Goal: Obtain resource: Obtain resource

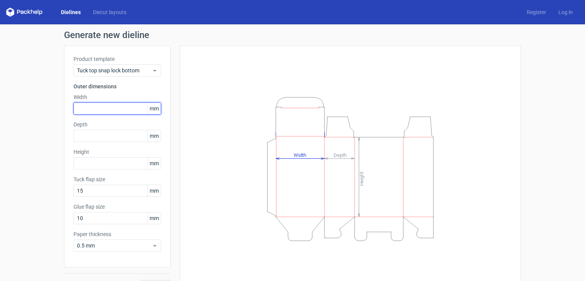
click at [90, 108] on input "text" at bounding box center [117, 108] width 88 height 12
type input "130"
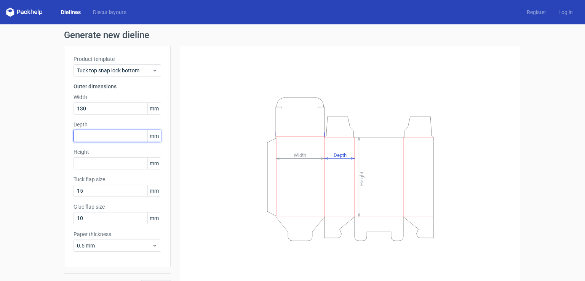
click at [86, 131] on input "text" at bounding box center [117, 136] width 88 height 12
type input "1"
type input "60"
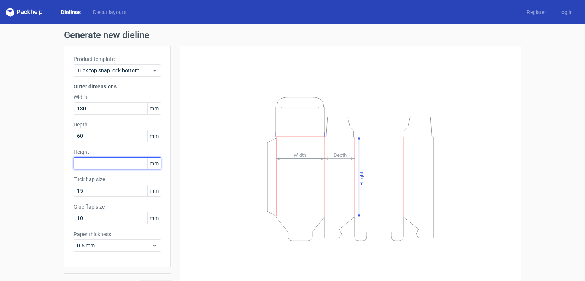
click at [96, 167] on input "text" at bounding box center [117, 163] width 88 height 12
type input "60"
click at [221, 156] on div "Height Depth Width" at bounding box center [350, 168] width 322 height 227
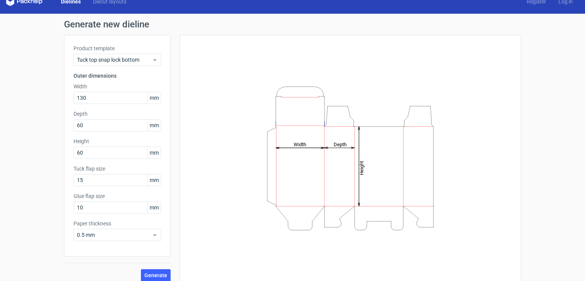
scroll to position [17, 0]
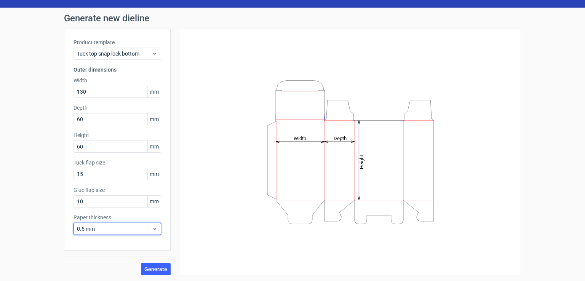
click at [93, 229] on span "0.5 mm" at bounding box center [114, 229] width 75 height 8
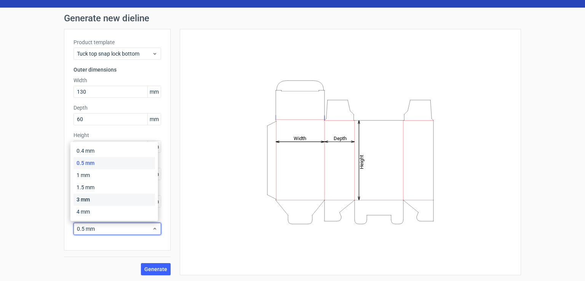
click at [89, 201] on div "3 mm" at bounding box center [113, 199] width 81 height 12
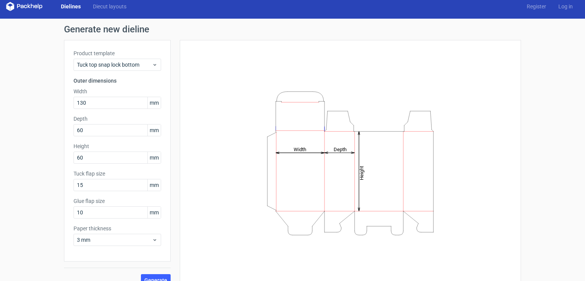
scroll to position [0, 0]
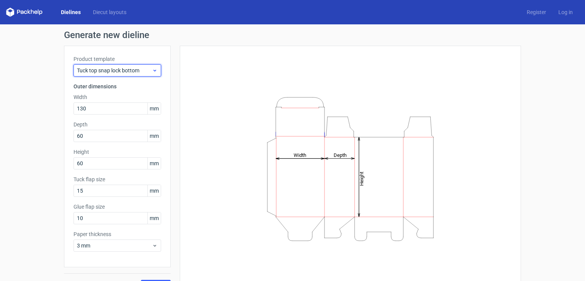
click at [87, 71] on span "Tuck top snap lock bottom" at bounding box center [114, 71] width 75 height 8
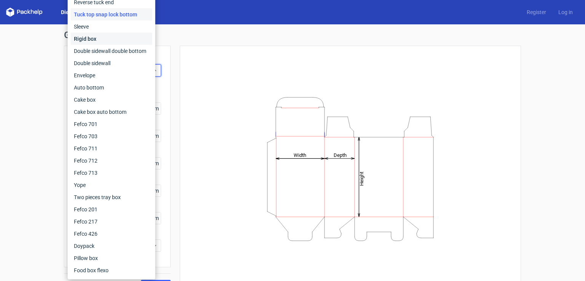
click at [119, 40] on div "Rigid box" at bounding box center [111, 39] width 81 height 12
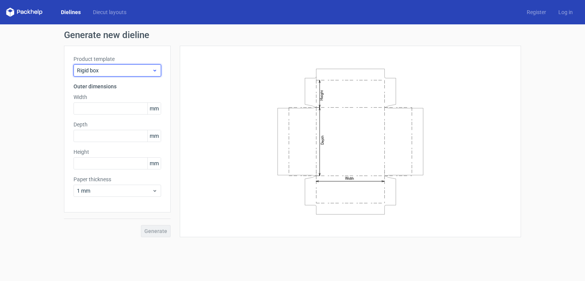
click at [114, 73] on span "Rigid box" at bounding box center [114, 71] width 75 height 8
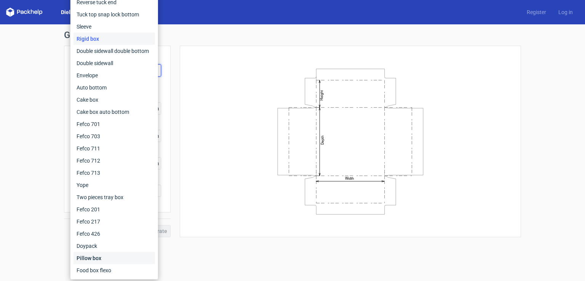
click at [109, 259] on div "Pillow box" at bounding box center [113, 258] width 81 height 12
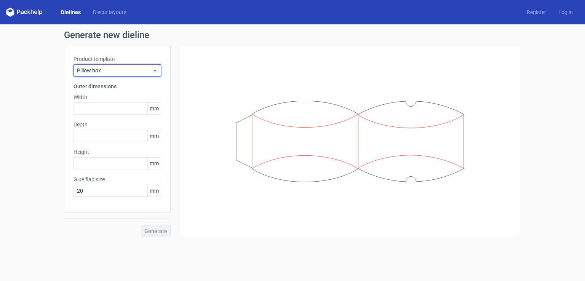
click at [96, 67] on span "Pillow box" at bounding box center [114, 71] width 75 height 8
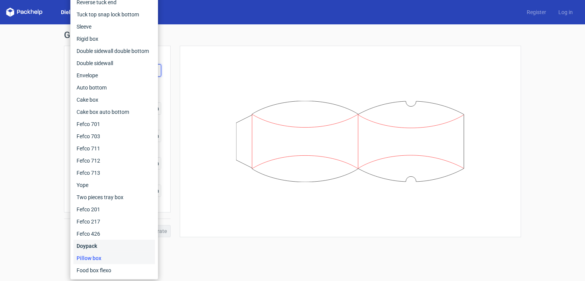
click at [95, 247] on div "Doypack" at bounding box center [113, 246] width 81 height 12
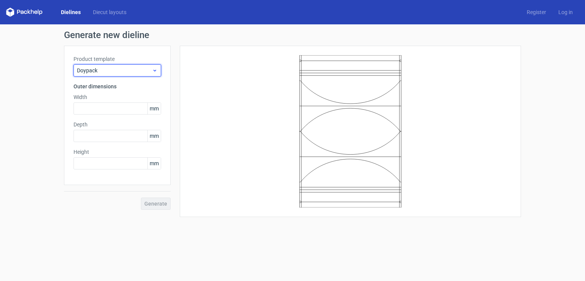
click at [86, 73] on span "Doypack" at bounding box center [114, 71] width 75 height 8
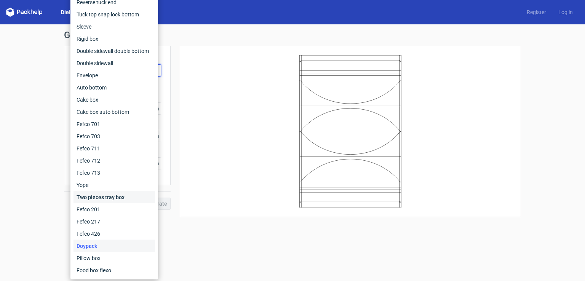
click at [104, 198] on div "Two pieces tray box" at bounding box center [113, 197] width 81 height 12
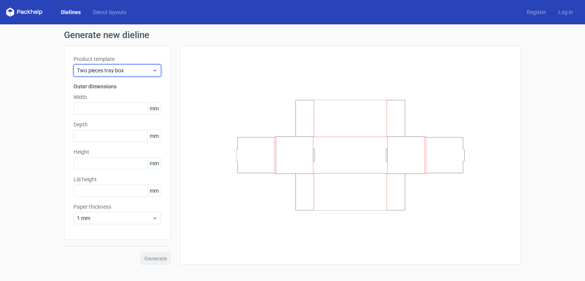
click at [95, 69] on span "Two pieces tray box" at bounding box center [114, 71] width 75 height 8
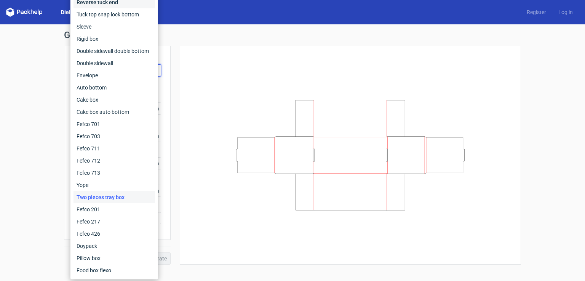
click at [104, 5] on div "Reverse tuck end" at bounding box center [113, 2] width 81 height 12
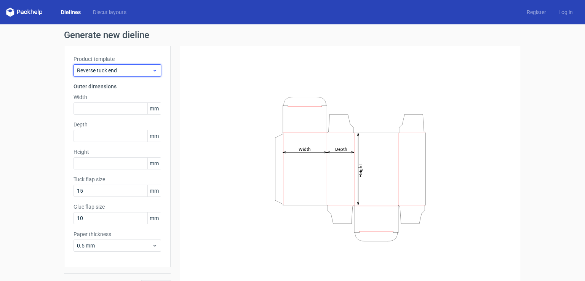
click at [81, 70] on span "Reverse tuck end" at bounding box center [114, 71] width 75 height 8
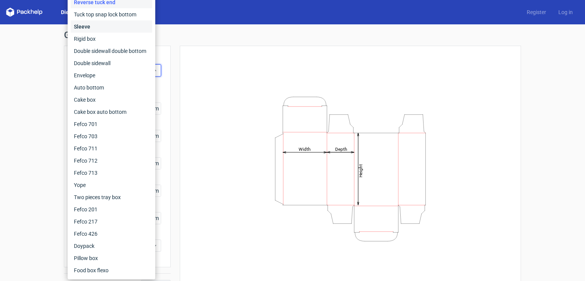
click at [93, 29] on div "Sleeve" at bounding box center [111, 27] width 81 height 12
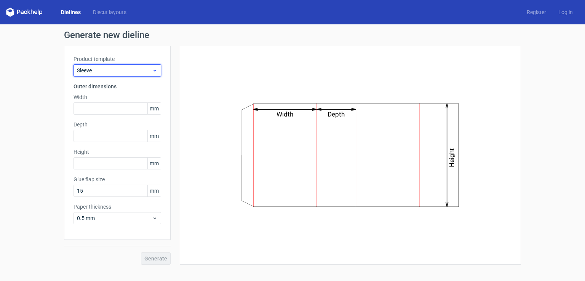
click at [87, 72] on span "Sleeve" at bounding box center [114, 71] width 75 height 8
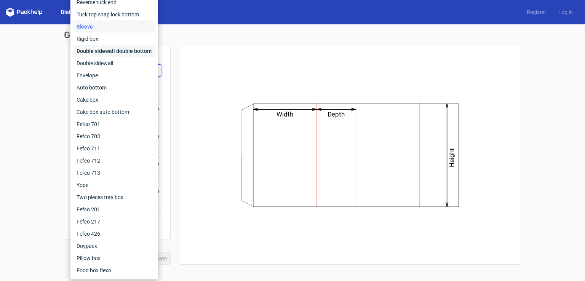
click at [94, 54] on div "Double sidewall double bottom" at bounding box center [113, 51] width 81 height 12
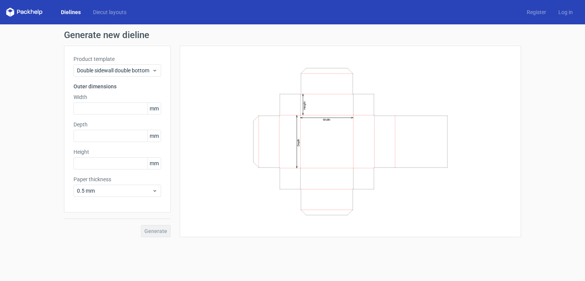
click at [151, 229] on div "Generate" at bounding box center [117, 224] width 107 height 25
click at [96, 108] on input "text" at bounding box center [117, 108] width 88 height 12
type input "130"
click at [95, 135] on input "text" at bounding box center [117, 136] width 88 height 12
type input "60"
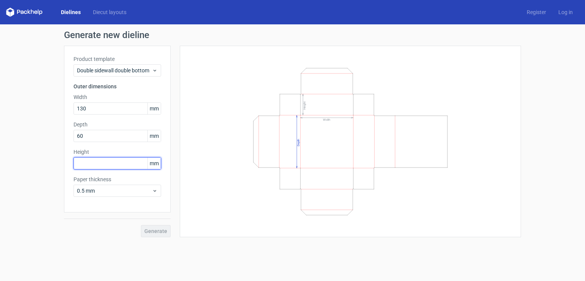
click at [77, 168] on input "text" at bounding box center [117, 163] width 88 height 12
type input "60"
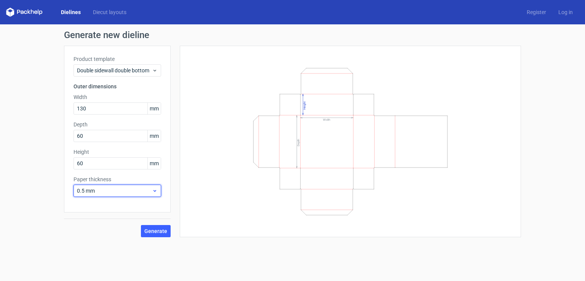
click at [125, 192] on span "0.5 mm" at bounding box center [114, 191] width 75 height 8
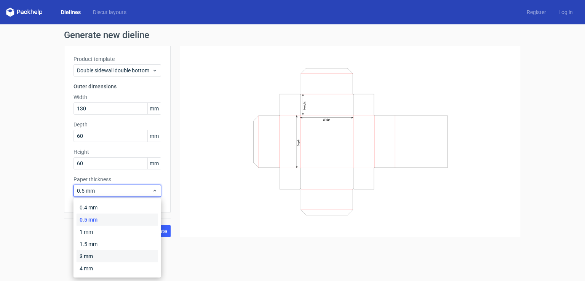
click at [94, 253] on div "3 mm" at bounding box center [116, 256] width 81 height 12
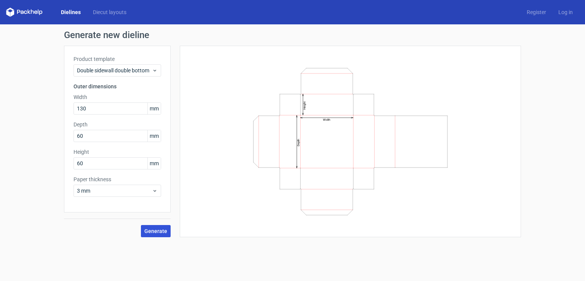
click at [153, 231] on span "Generate" at bounding box center [155, 230] width 23 height 5
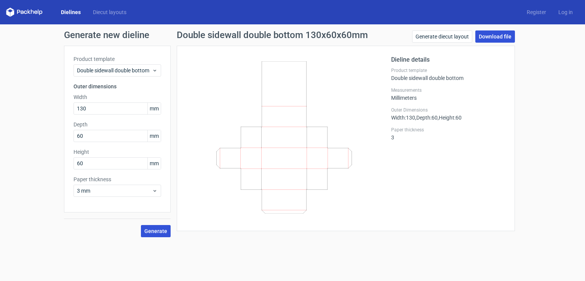
click at [483, 38] on link "Download file" at bounding box center [495, 36] width 40 height 12
click at [434, 37] on link "Generate diecut layout" at bounding box center [442, 36] width 60 height 12
